Goal: Transaction & Acquisition: Purchase product/service

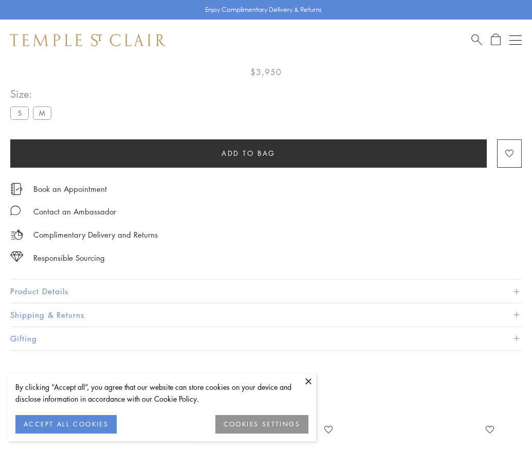
click at [248, 148] on span "Add to bag" at bounding box center [249, 153] width 54 height 11
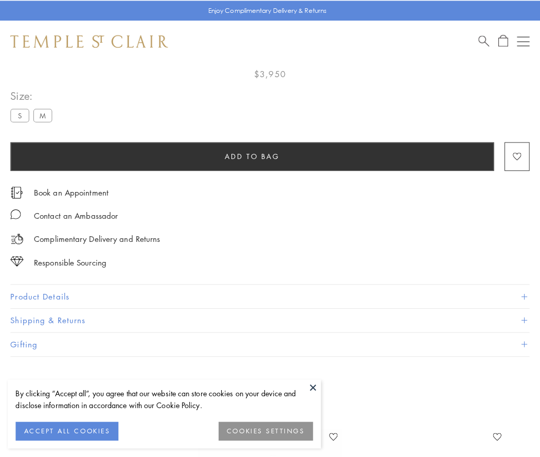
scroll to position [61, 0]
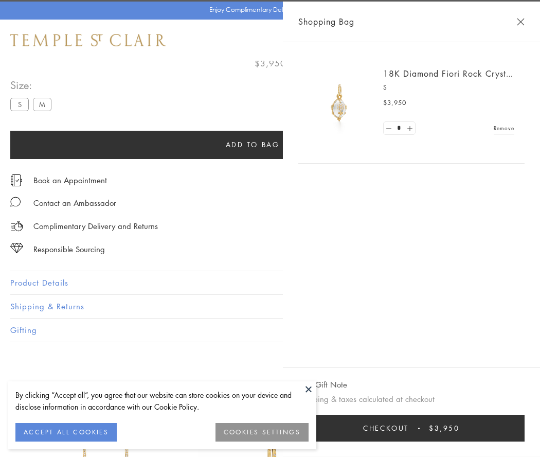
click at [409, 428] on span "Checkout" at bounding box center [386, 427] width 46 height 11
